Goal: Task Accomplishment & Management: Use online tool/utility

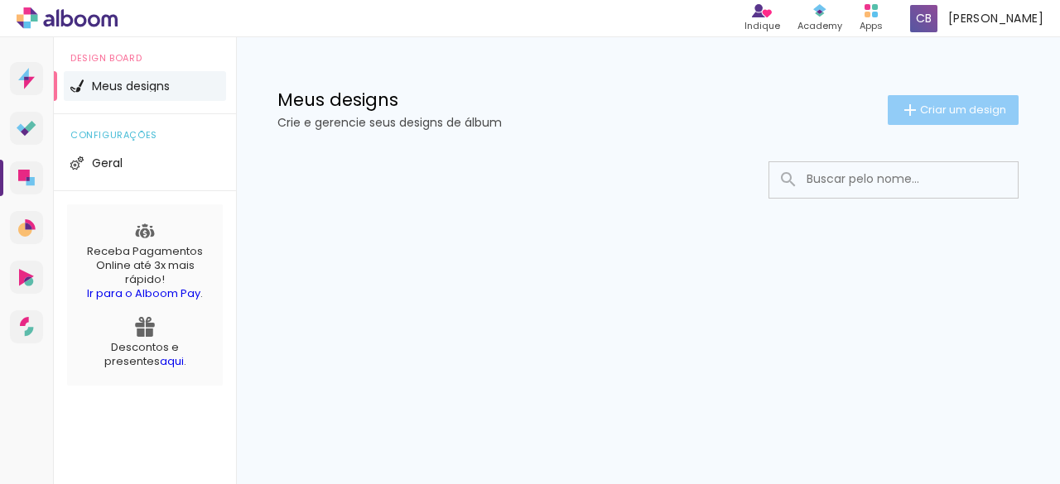
click at [914, 114] on iron-icon at bounding box center [910, 110] width 20 height 20
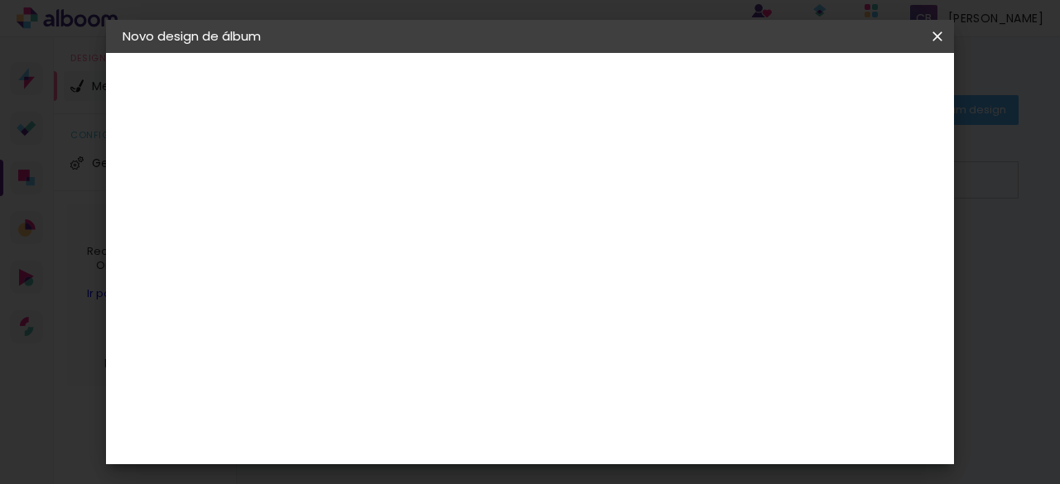
click at [393, 224] on input at bounding box center [393, 222] width 0 height 26
type input "Teste"
type paper-input "Teste"
click at [0, 0] on slot "Avançar" at bounding box center [0, 0] width 0 height 0
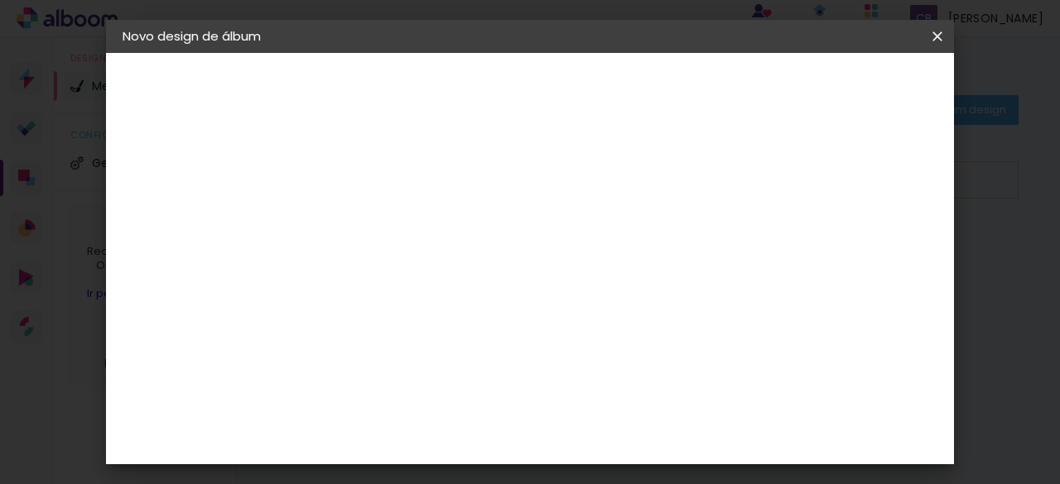
click at [703, 80] on paper-button "Avançar" at bounding box center [662, 88] width 81 height 28
click at [484, 268] on paper-input-container "Linha" at bounding box center [435, 289] width 96 height 42
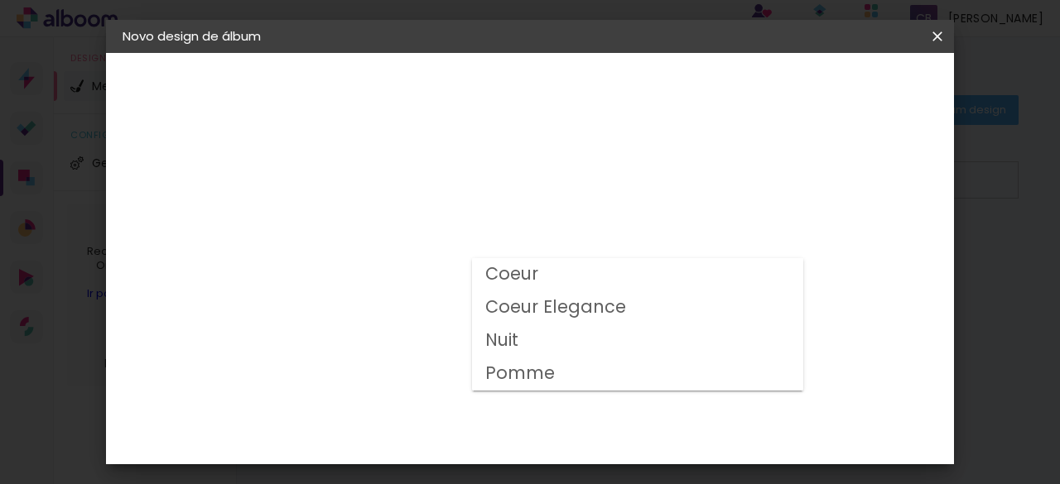
click at [522, 339] on paper-item "Nuit" at bounding box center [637, 341] width 331 height 33
type input "Nuit"
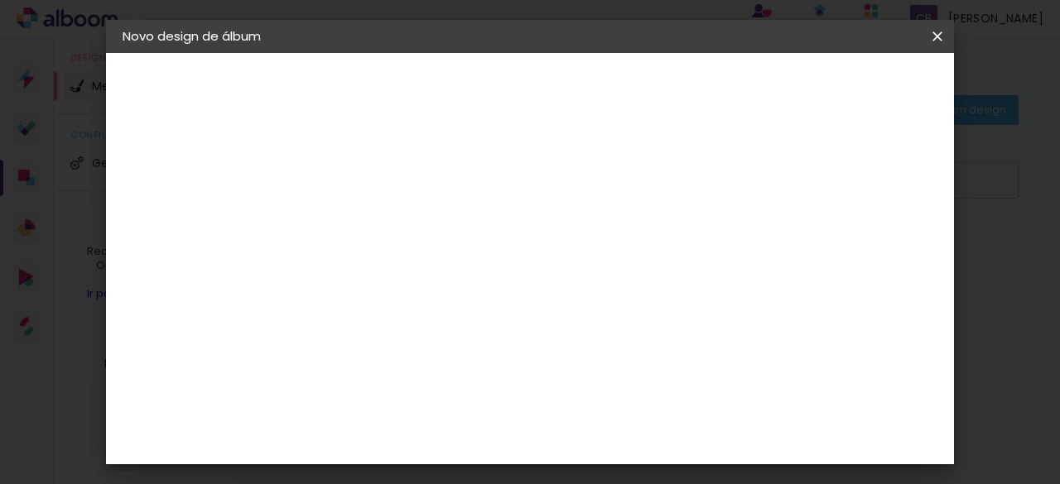
scroll to position [331, 0]
click at [505, 460] on span "25 × 25" at bounding box center [466, 477] width 77 height 34
click at [663, 95] on paper-button "Avançar" at bounding box center [622, 88] width 81 height 28
click at [510, 176] on div at bounding box center [502, 178] width 15 height 15
type paper-checkbox "on"
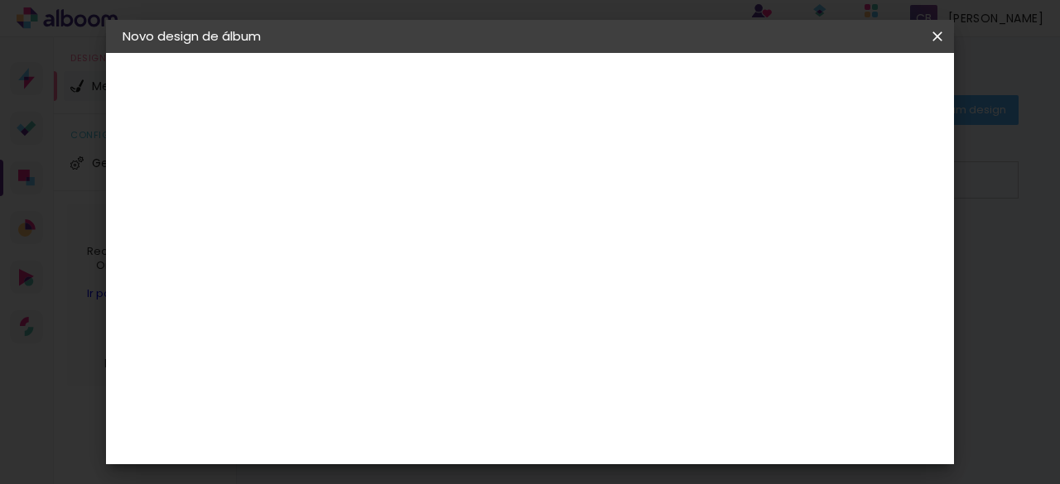
click at [604, 87] on span "Iniciar design" at bounding box center [585, 93] width 38 height 23
